Goal: Task Accomplishment & Management: Use online tool/utility

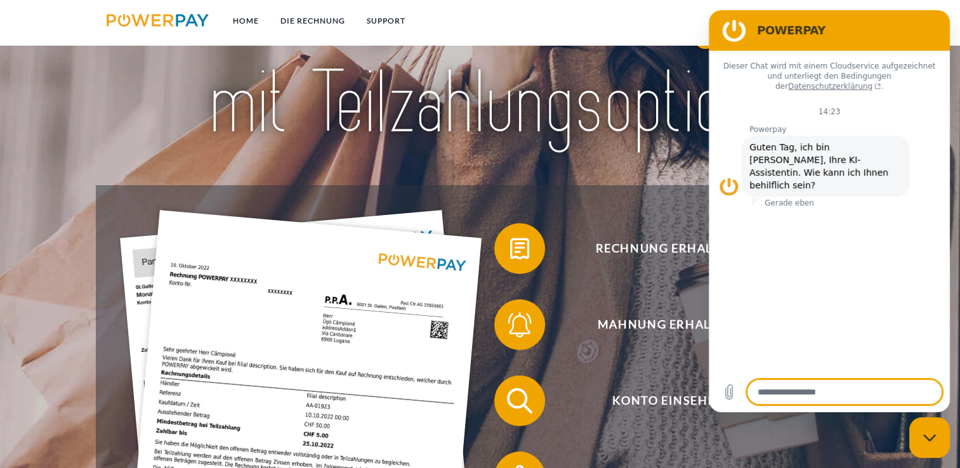
scroll to position [127, 0]
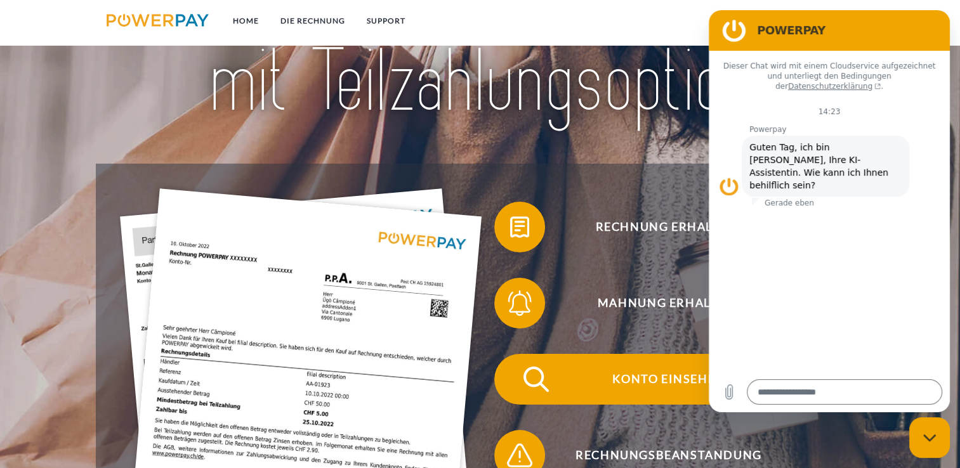
click at [609, 385] on span "Konto einsehen" at bounding box center [668, 379] width 311 height 51
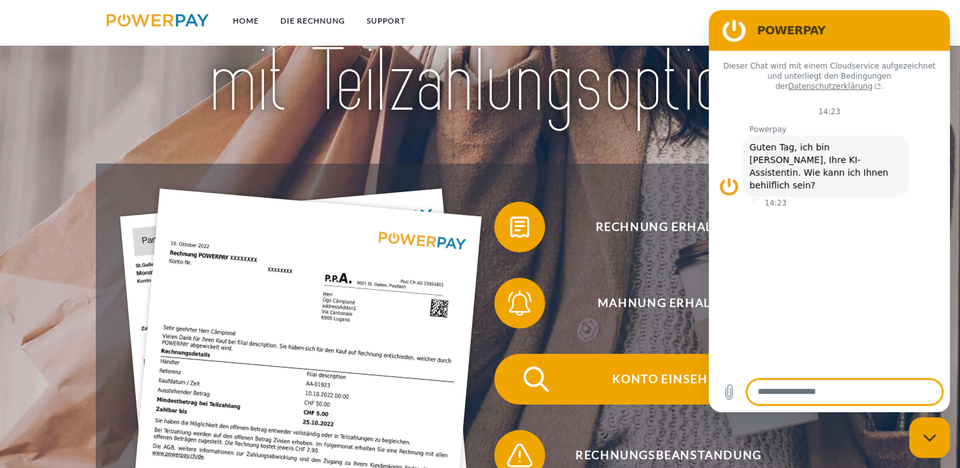
click at [675, 375] on span "Konto einsehen" at bounding box center [668, 379] width 311 height 51
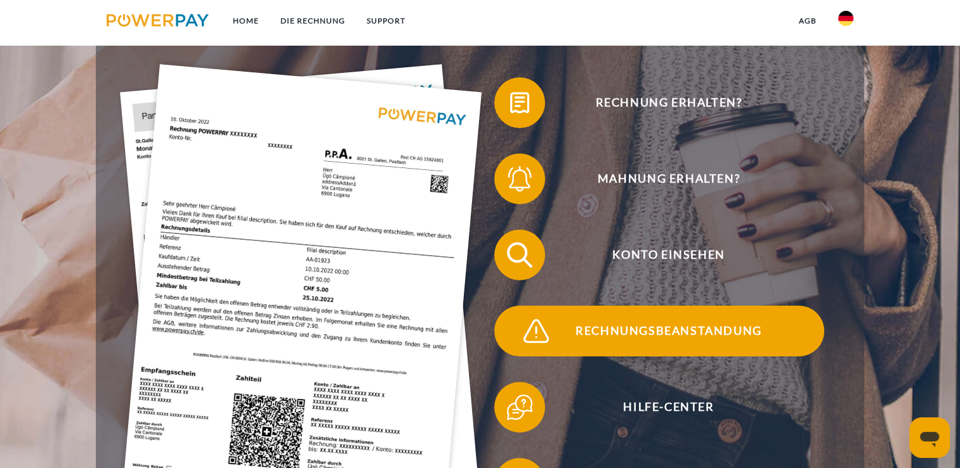
scroll to position [254, 0]
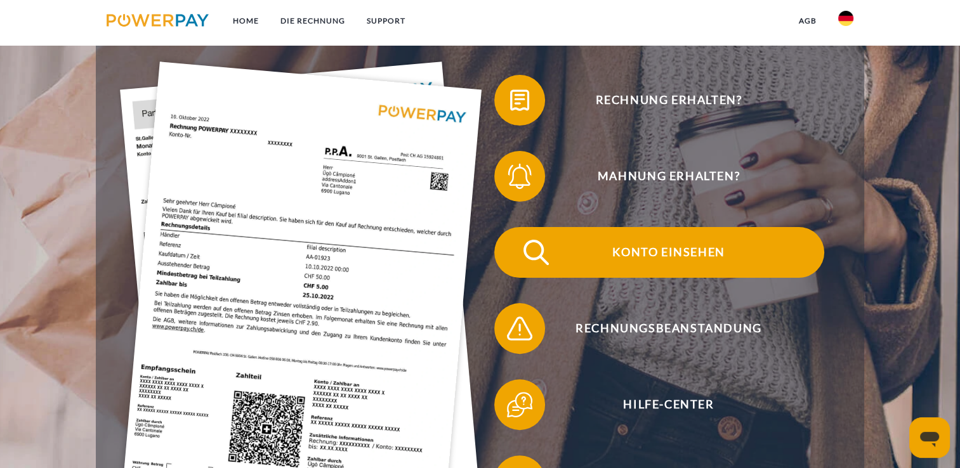
click at [655, 244] on span "Konto einsehen" at bounding box center [668, 252] width 311 height 51
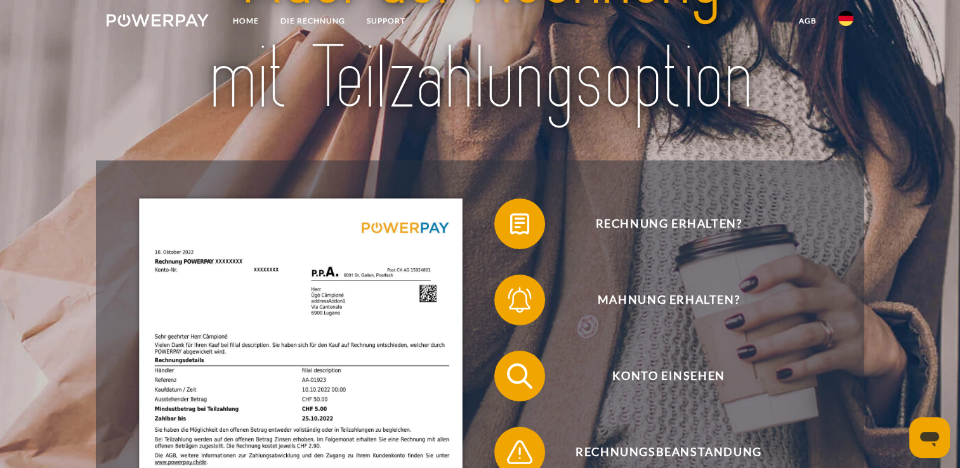
scroll to position [254, 0]
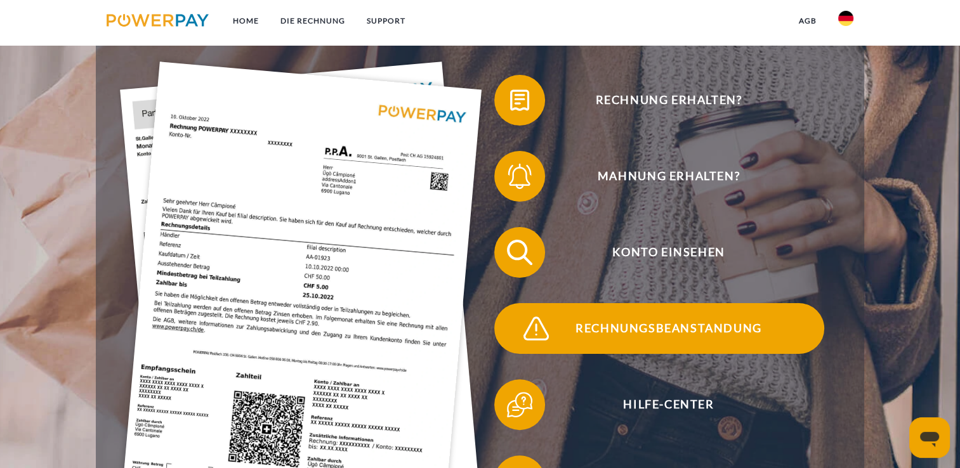
click at [668, 328] on span "Rechnungsbeanstandung" at bounding box center [668, 328] width 311 height 51
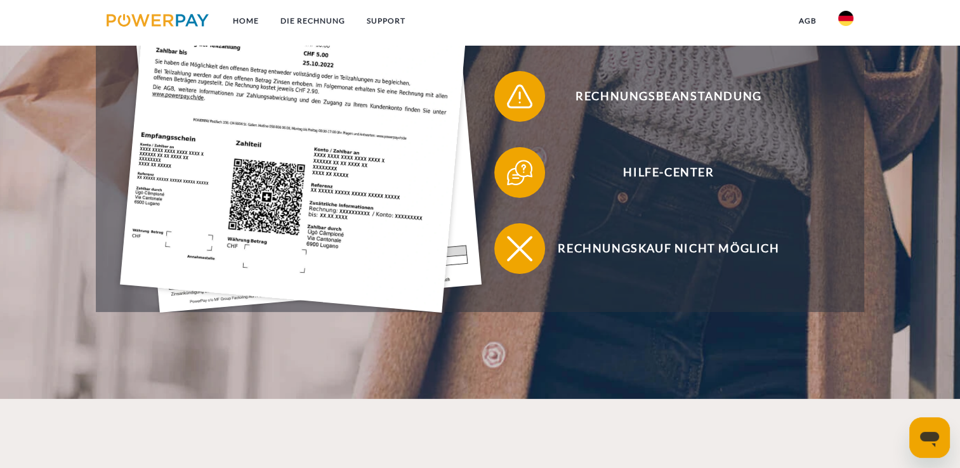
scroll to position [381, 0]
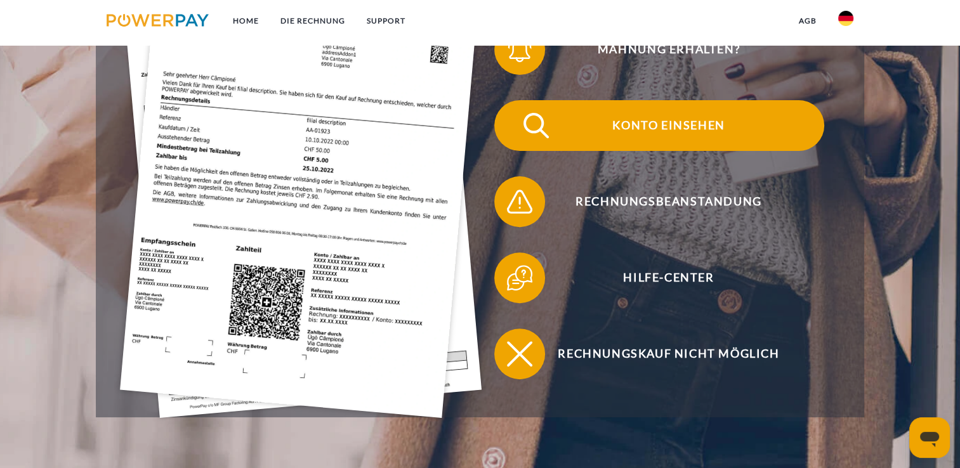
click at [654, 135] on span "Konto einsehen" at bounding box center [668, 125] width 311 height 51
